Goal: Information Seeking & Learning: Understand process/instructions

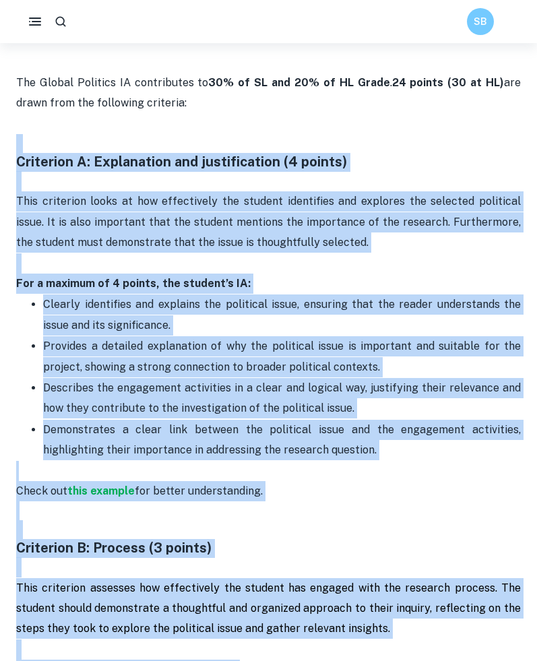
scroll to position [634, 0]
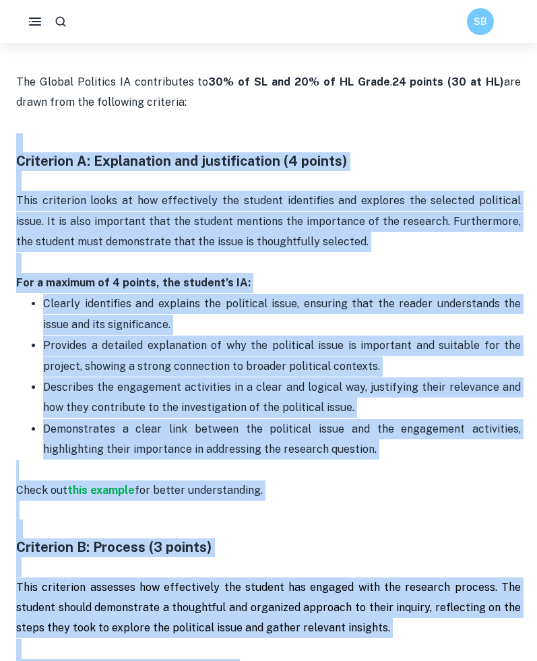
click at [241, 471] on p "Check out this example for better understanding ." at bounding box center [268, 480] width 505 height 41
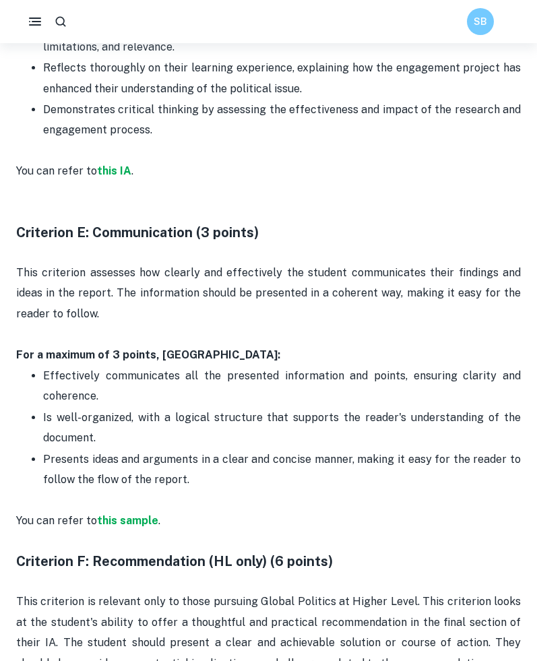
scroll to position [2162, 0]
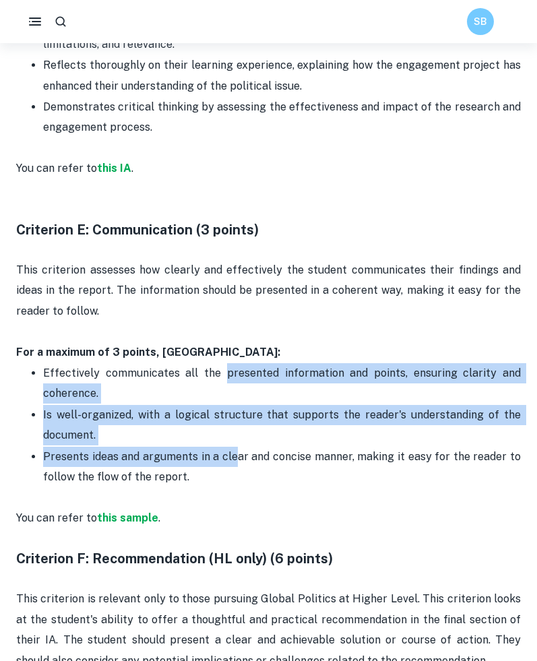
drag, startPoint x: 238, startPoint y: 450, endPoint x: 229, endPoint y: 371, distance: 78.8
click at [228, 371] on ul "Effectively communicates all the presented information and points, ensuring cla…" at bounding box center [268, 425] width 505 height 125
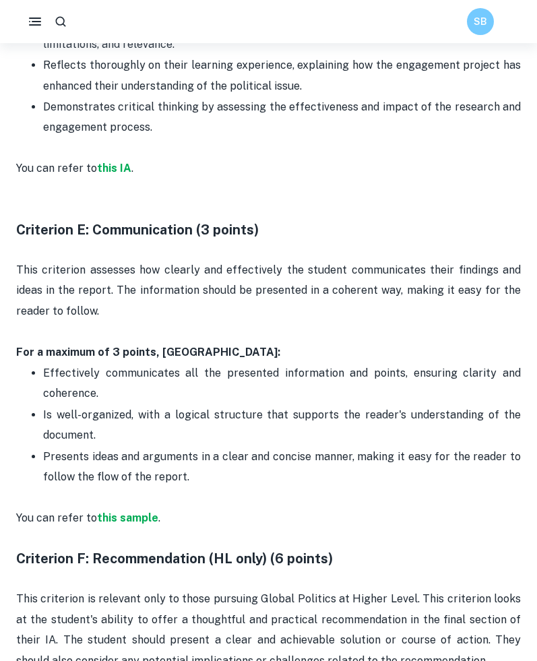
click at [251, 448] on p "Presents ideas and arguments in a clear and concise manner, making it easy for …" at bounding box center [282, 467] width 478 height 41
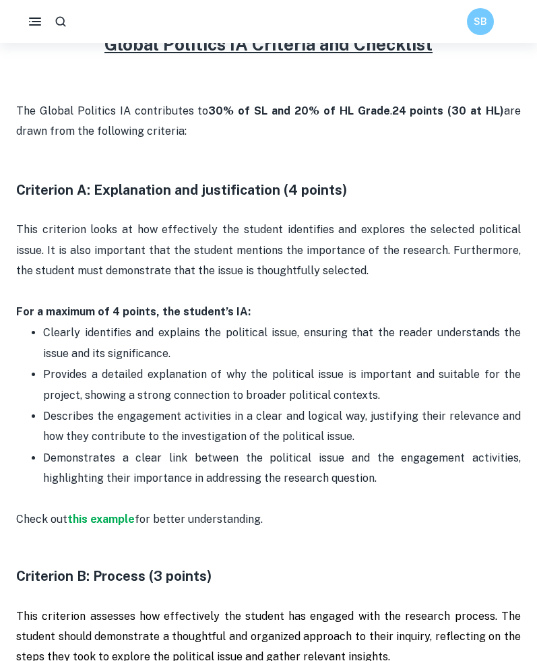
scroll to position [611, 0]
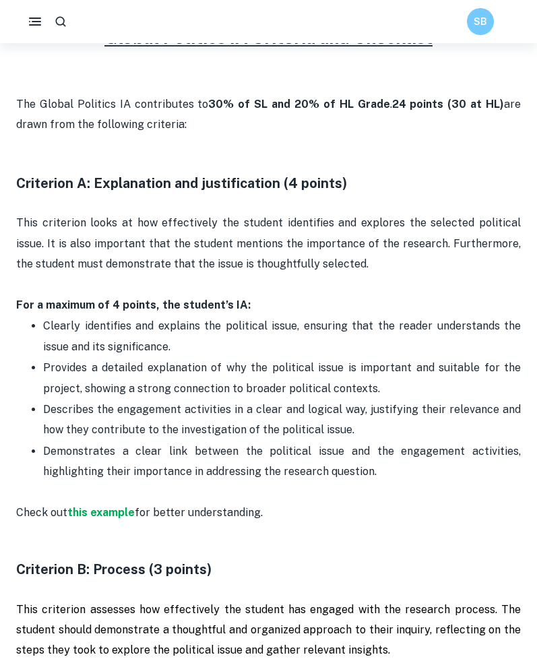
click at [243, 326] on p "Clearly identifies and explains the political issue, ensuring that the reader u…" at bounding box center [282, 336] width 478 height 41
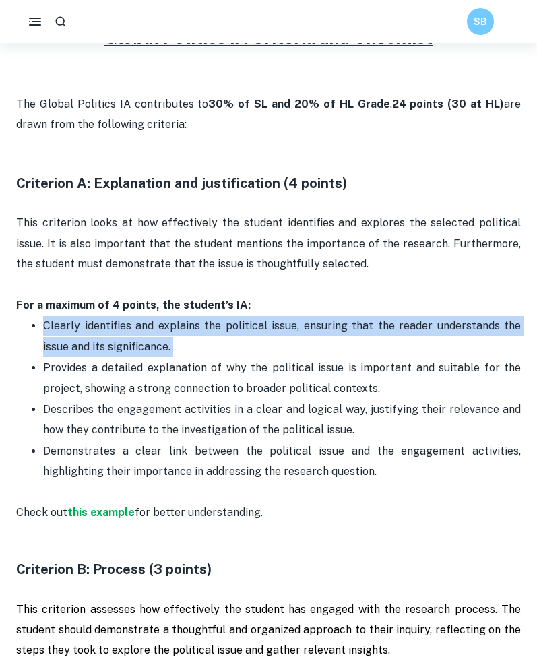
click at [243, 326] on p "Clearly identifies and explains the political issue, ensuring that the reader u…" at bounding box center [282, 336] width 478 height 41
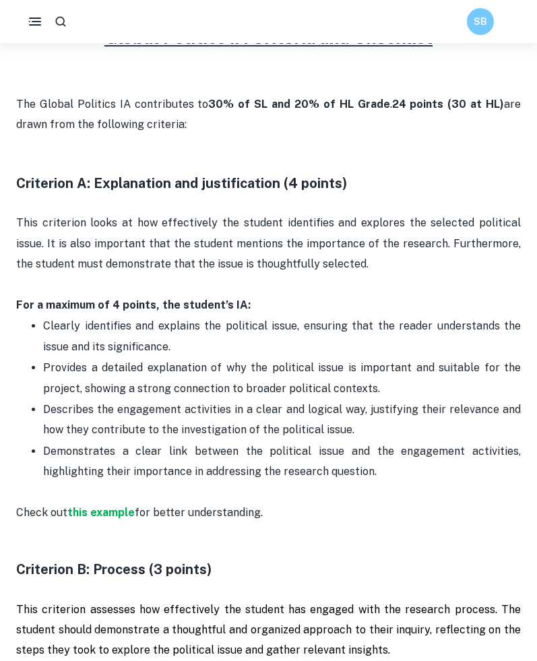
click at [279, 359] on p "Provides a detailed explanation of why the political issue is important and sui…" at bounding box center [282, 378] width 478 height 41
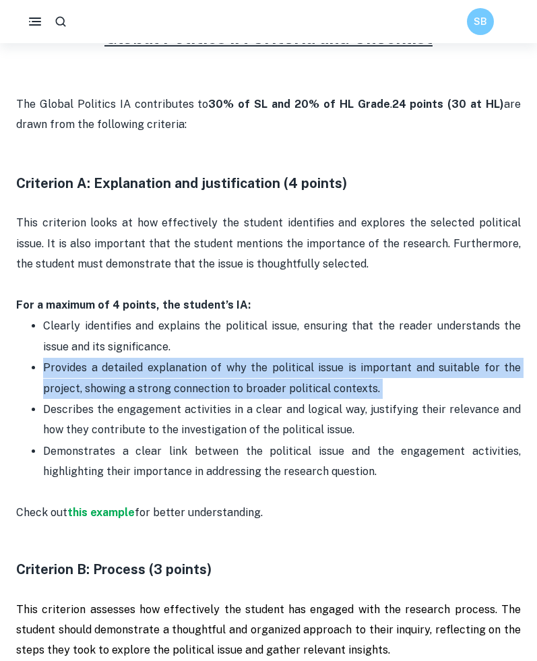
click at [279, 359] on p "Provides a detailed explanation of why the political issue is important and sui…" at bounding box center [282, 378] width 478 height 41
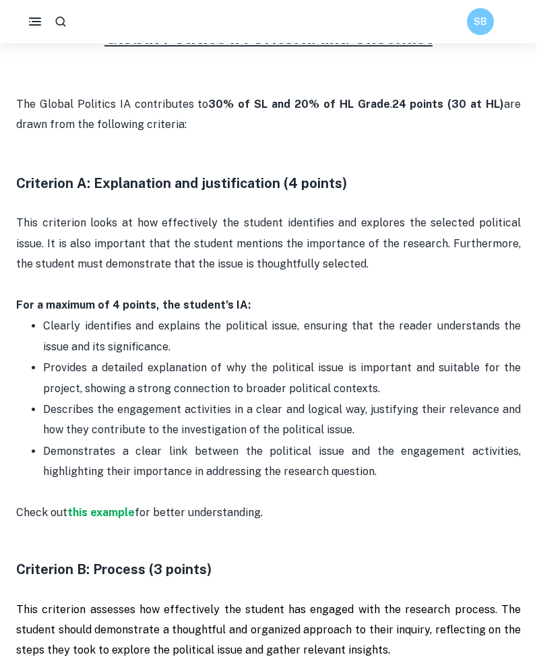
click at [311, 407] on p "Describes the engagement activities in a clear and logical way, justifying thei…" at bounding box center [282, 420] width 478 height 41
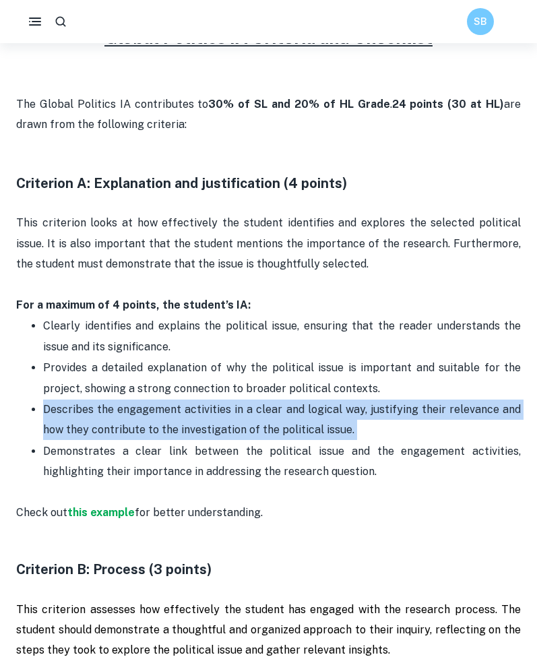
click at [311, 407] on p "Describes the engagement activities in a clear and logical way, justifying thei…" at bounding box center [282, 420] width 478 height 41
click at [371, 416] on p "Describes the engagement activities in a clear and logical way, justifying thei…" at bounding box center [282, 420] width 478 height 41
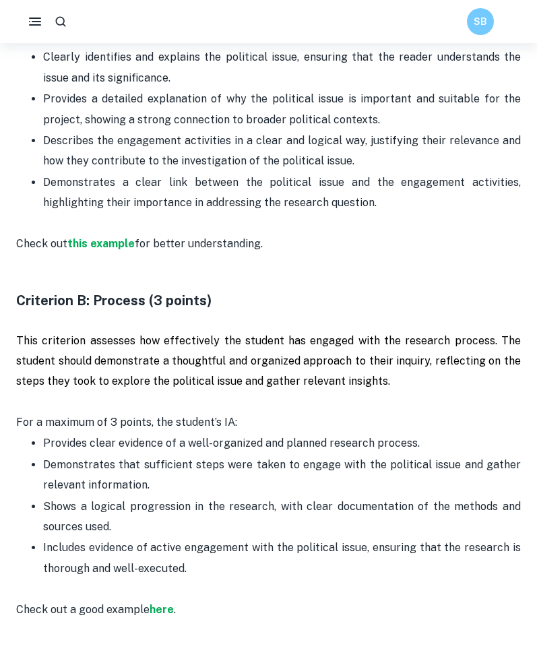
scroll to position [881, 0]
